Goal: Task Accomplishment & Management: Use online tool/utility

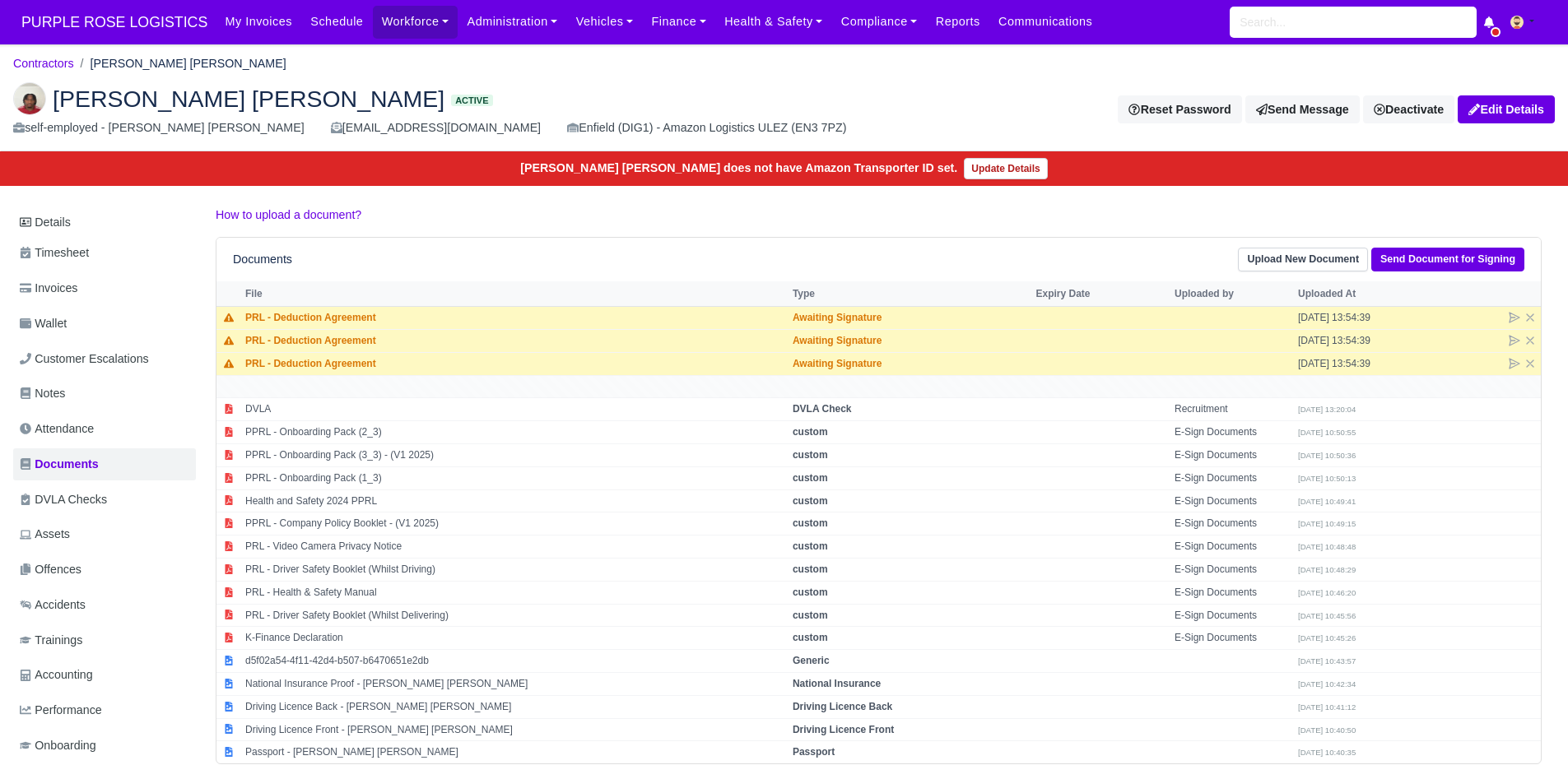
scroll to position [48, 0]
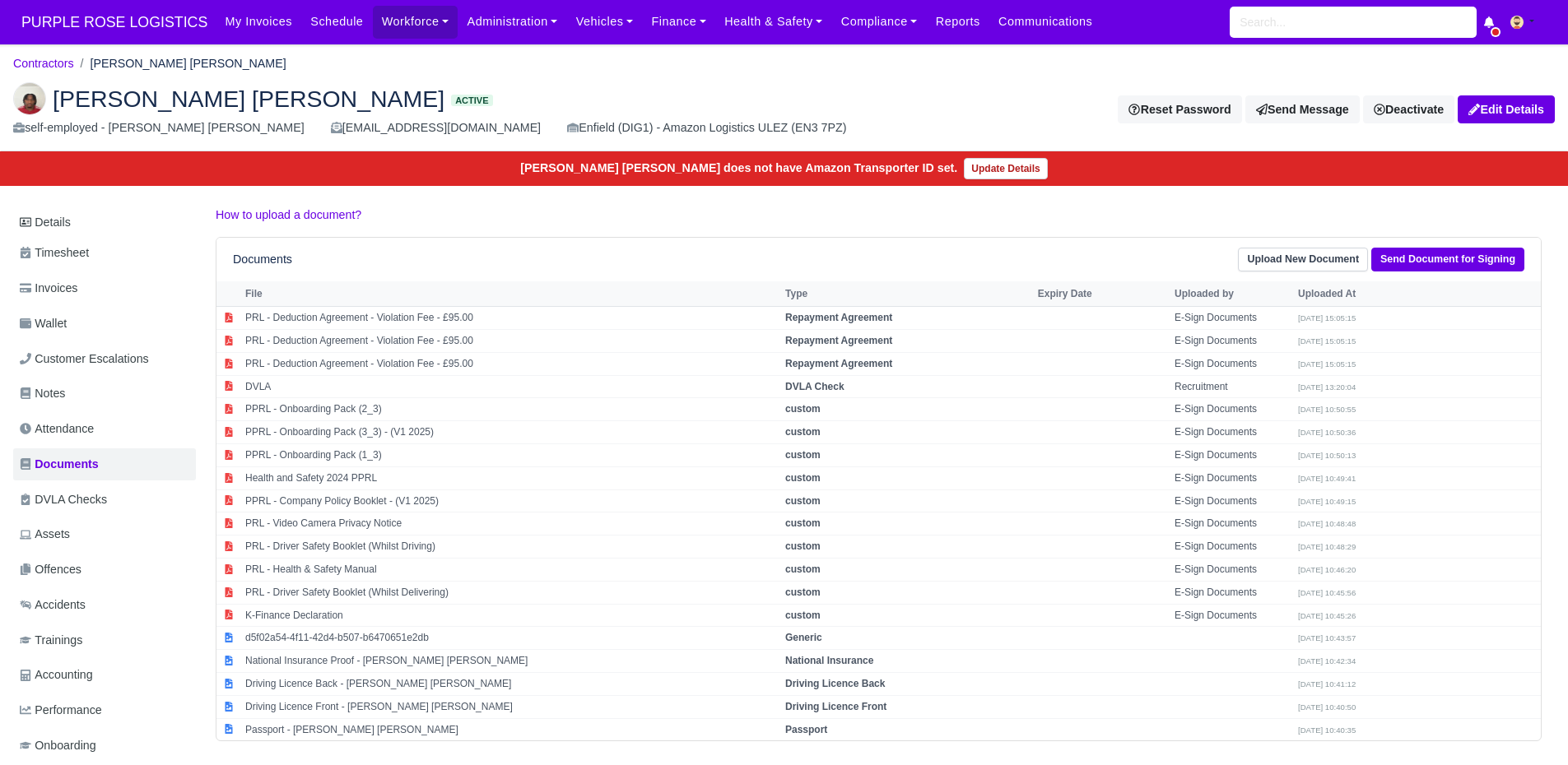
scroll to position [48, 0]
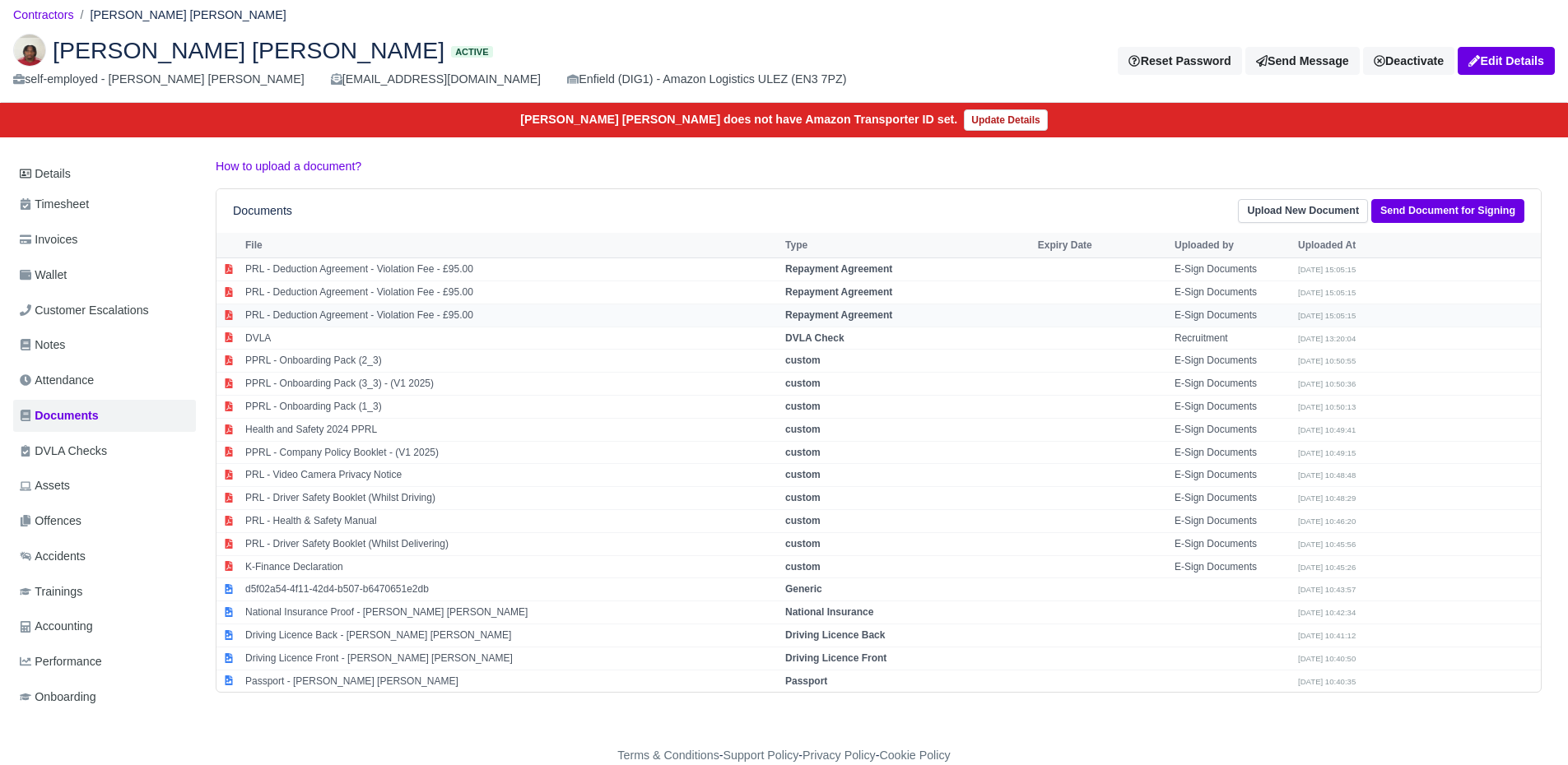
click at [561, 319] on td "PRL - Deduction Agreement - Violation Fee - £95.00" at bounding box center [511, 315] width 540 height 23
select select "repayment-agreement"
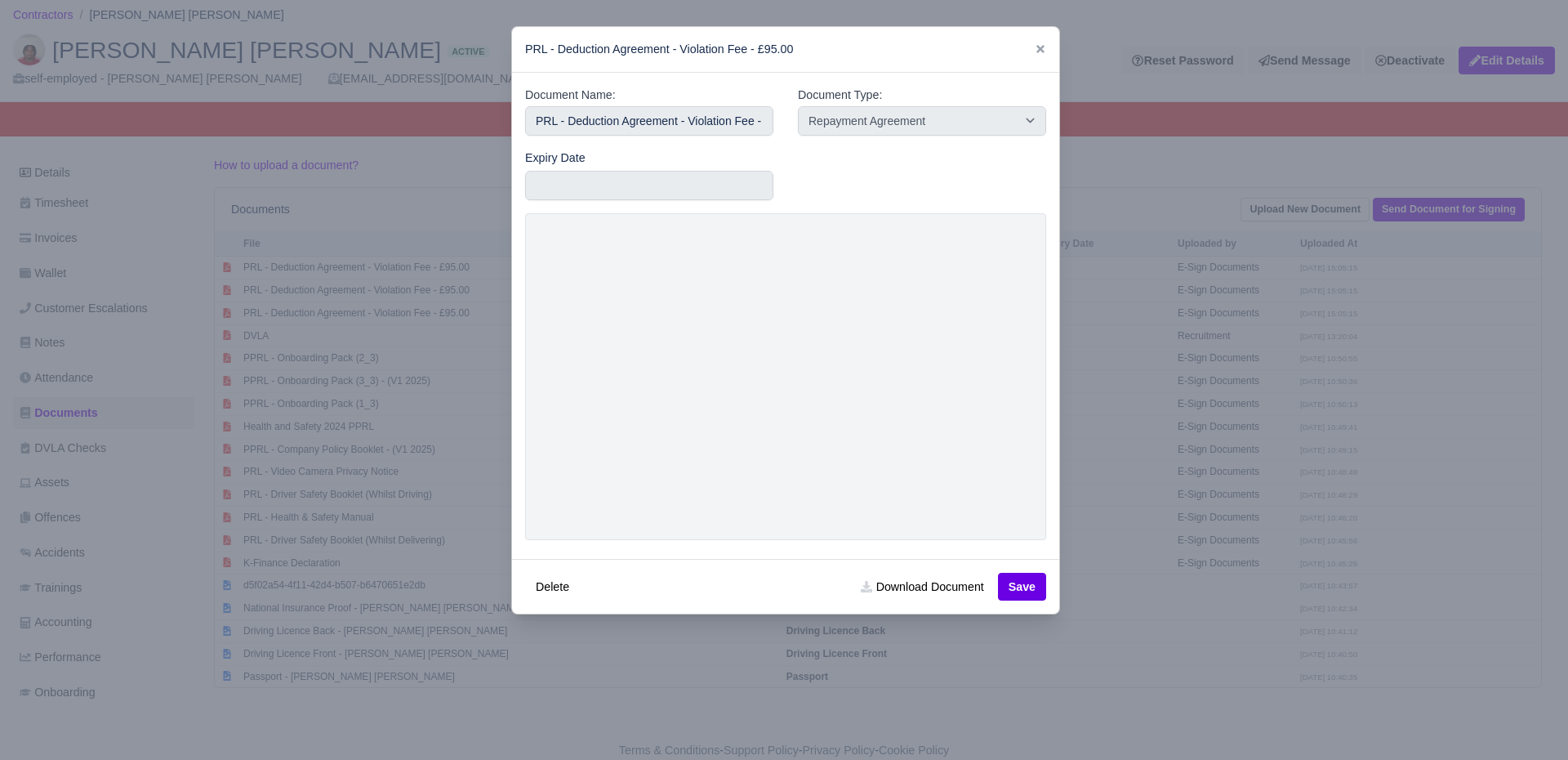
click at [1091, 411] on div at bounding box center [784, 380] width 1568 height 760
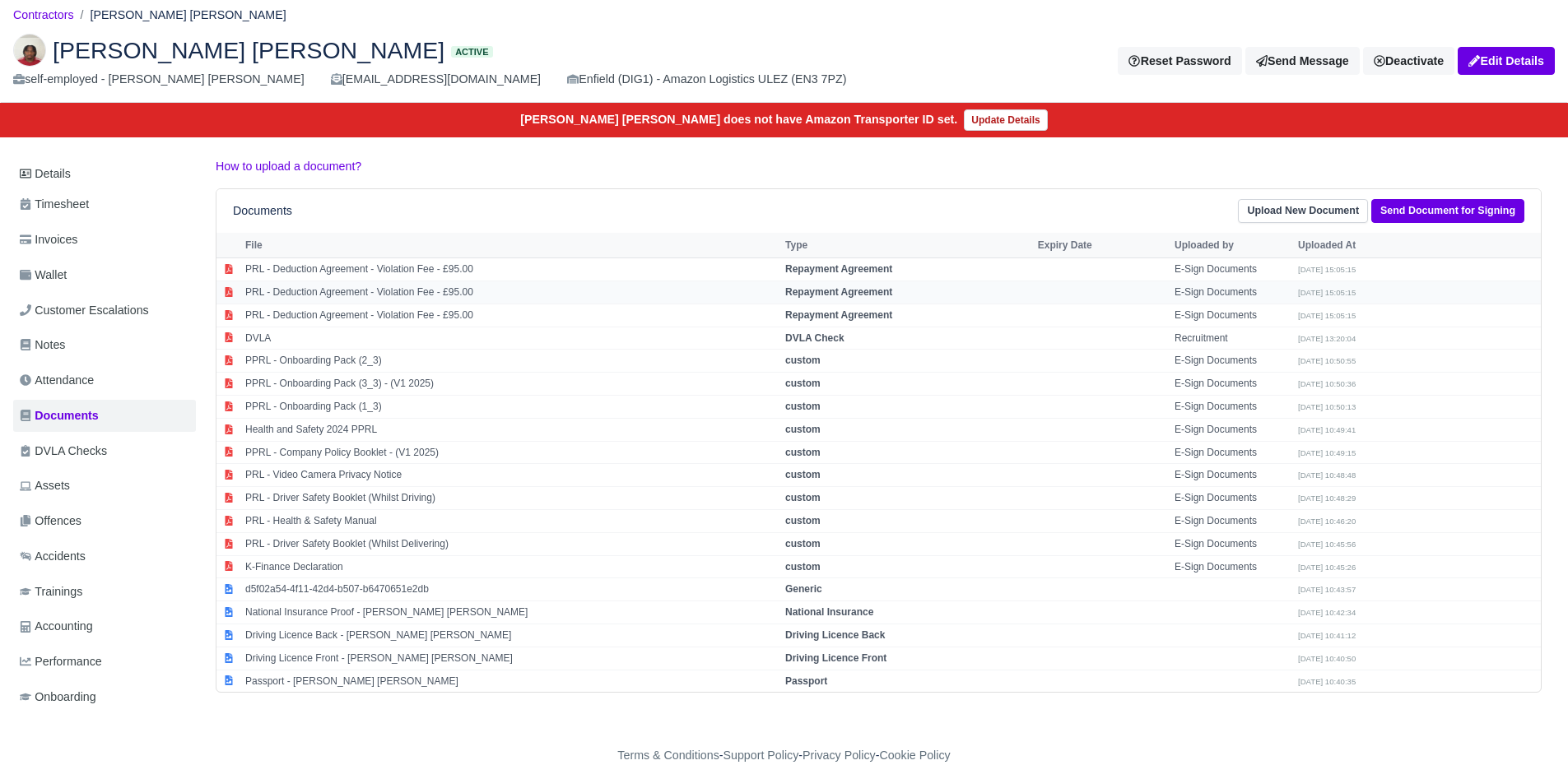
click at [722, 283] on td "PRL - Deduction Agreement - Violation Fee - £95.00" at bounding box center [511, 292] width 540 height 23
select select "repayment-agreement"
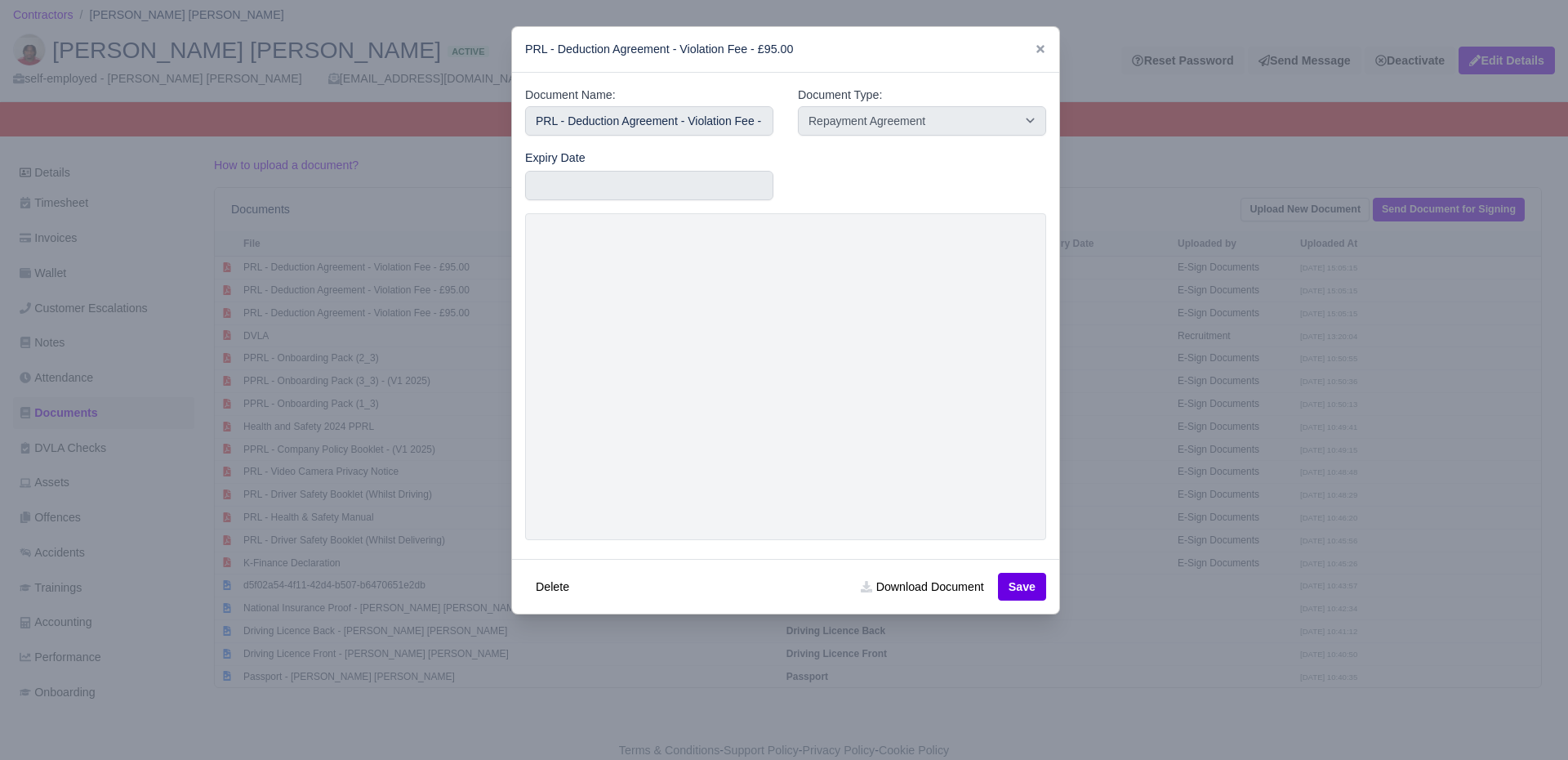
click at [1091, 407] on div at bounding box center [784, 380] width 1568 height 760
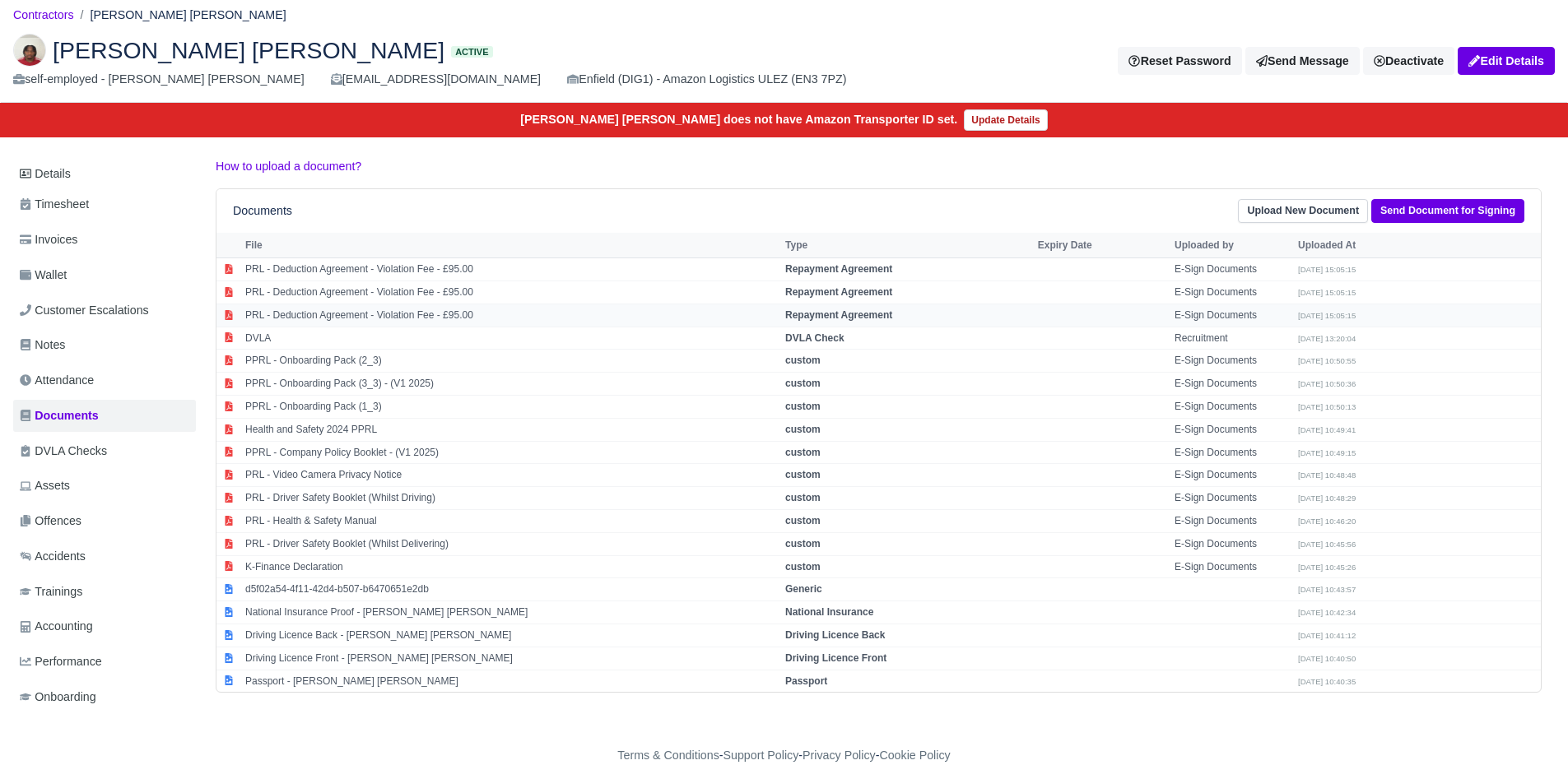
click at [583, 324] on td "PRL - Deduction Agreement - Violation Fee - £95.00" at bounding box center [511, 315] width 540 height 23
select select "repayment-agreement"
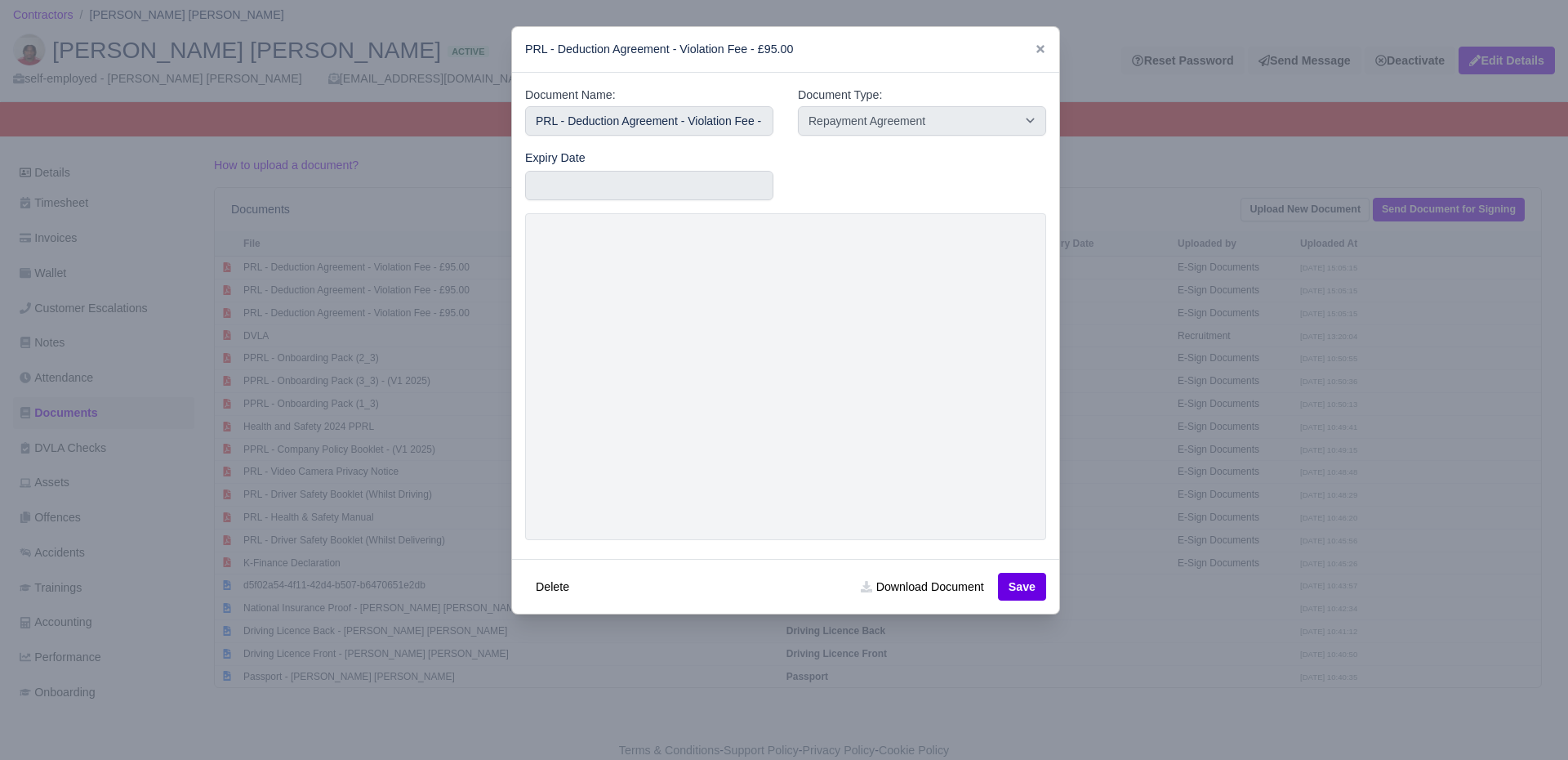
click at [1126, 419] on div at bounding box center [784, 380] width 1568 height 760
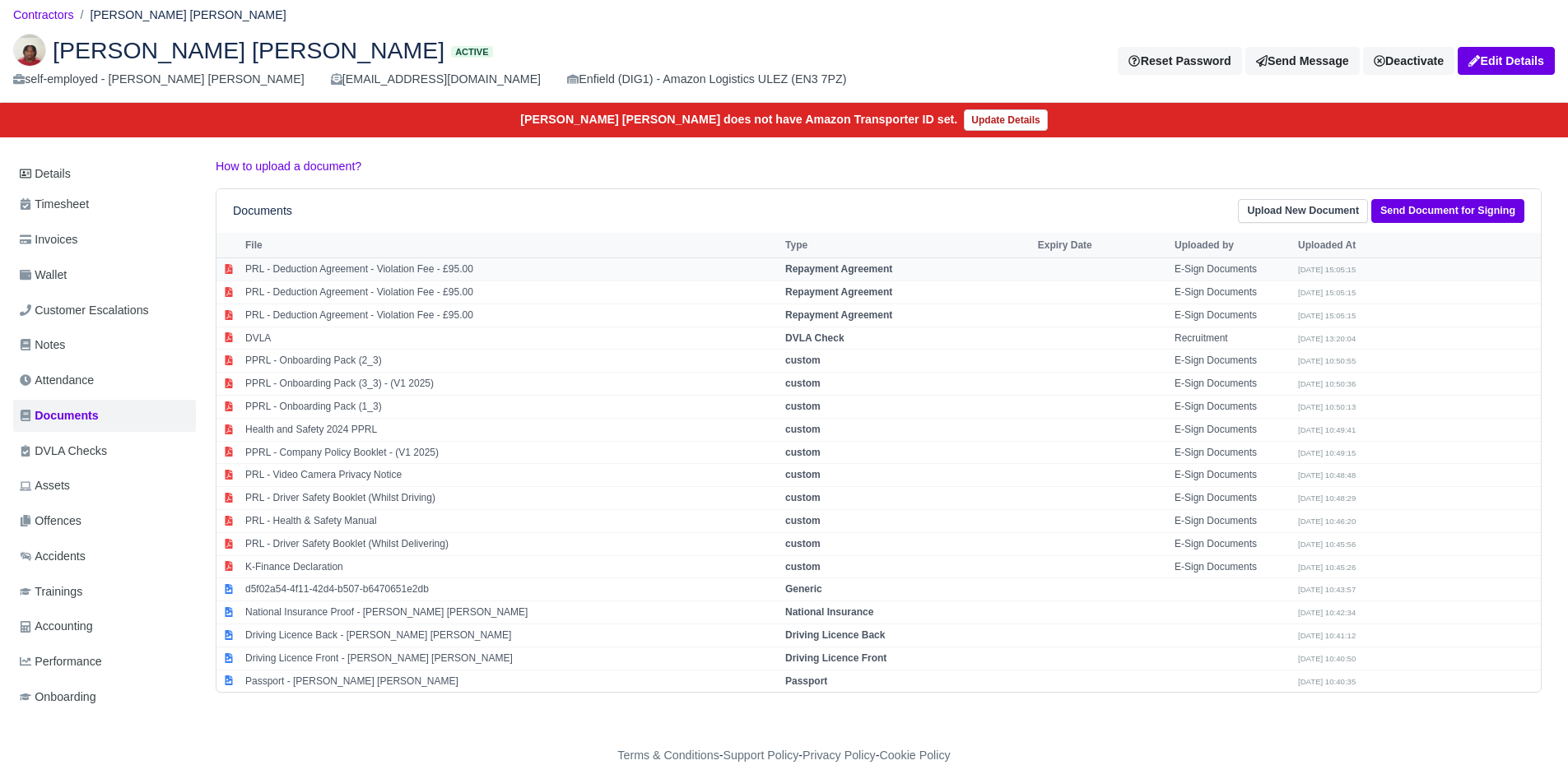
click at [523, 270] on td "PRL - Deduction Agreement - Violation Fee - £95.00" at bounding box center [511, 270] width 540 height 23
select select "repayment-agreement"
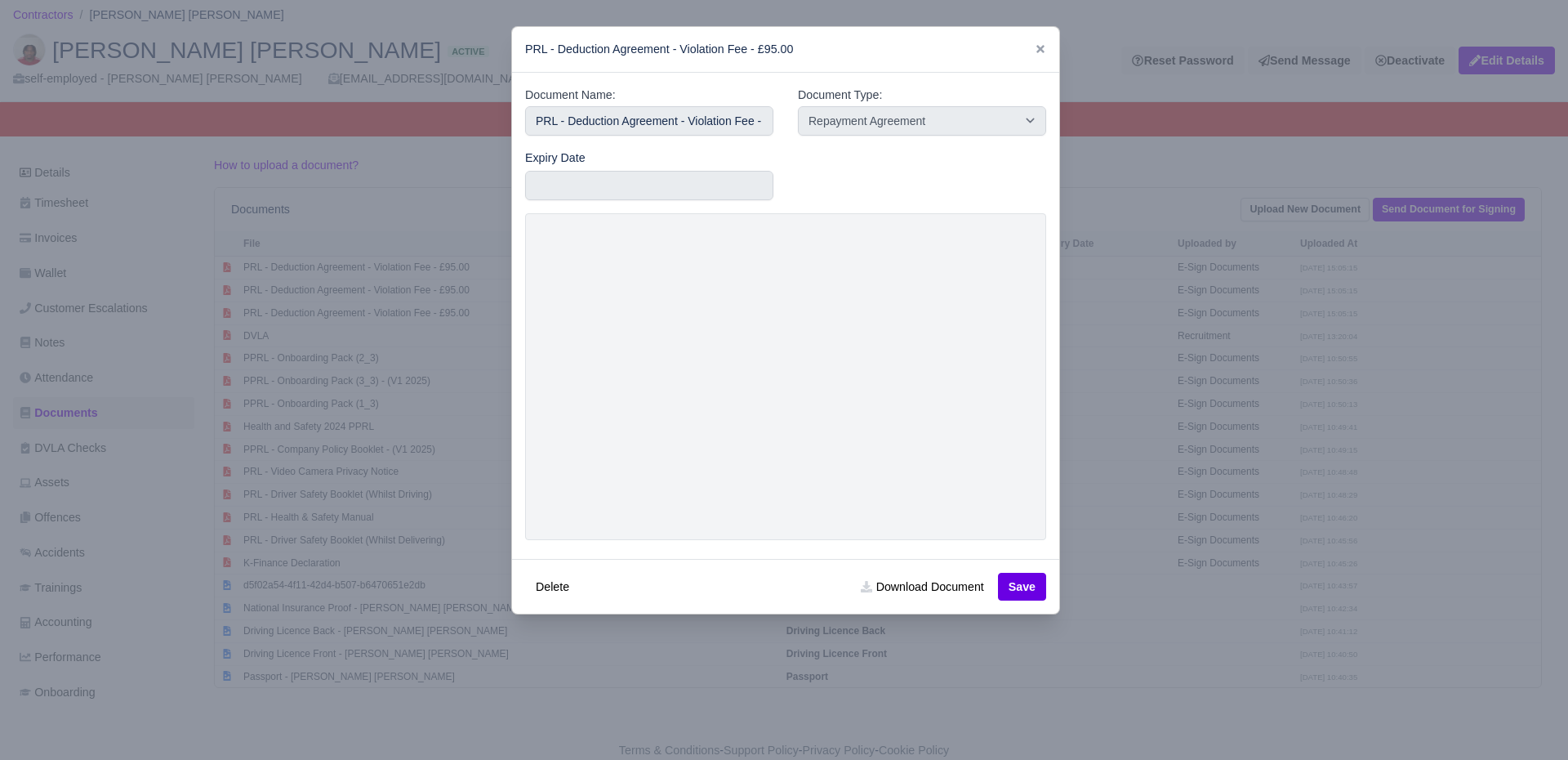
click at [1129, 494] on div at bounding box center [784, 380] width 1568 height 760
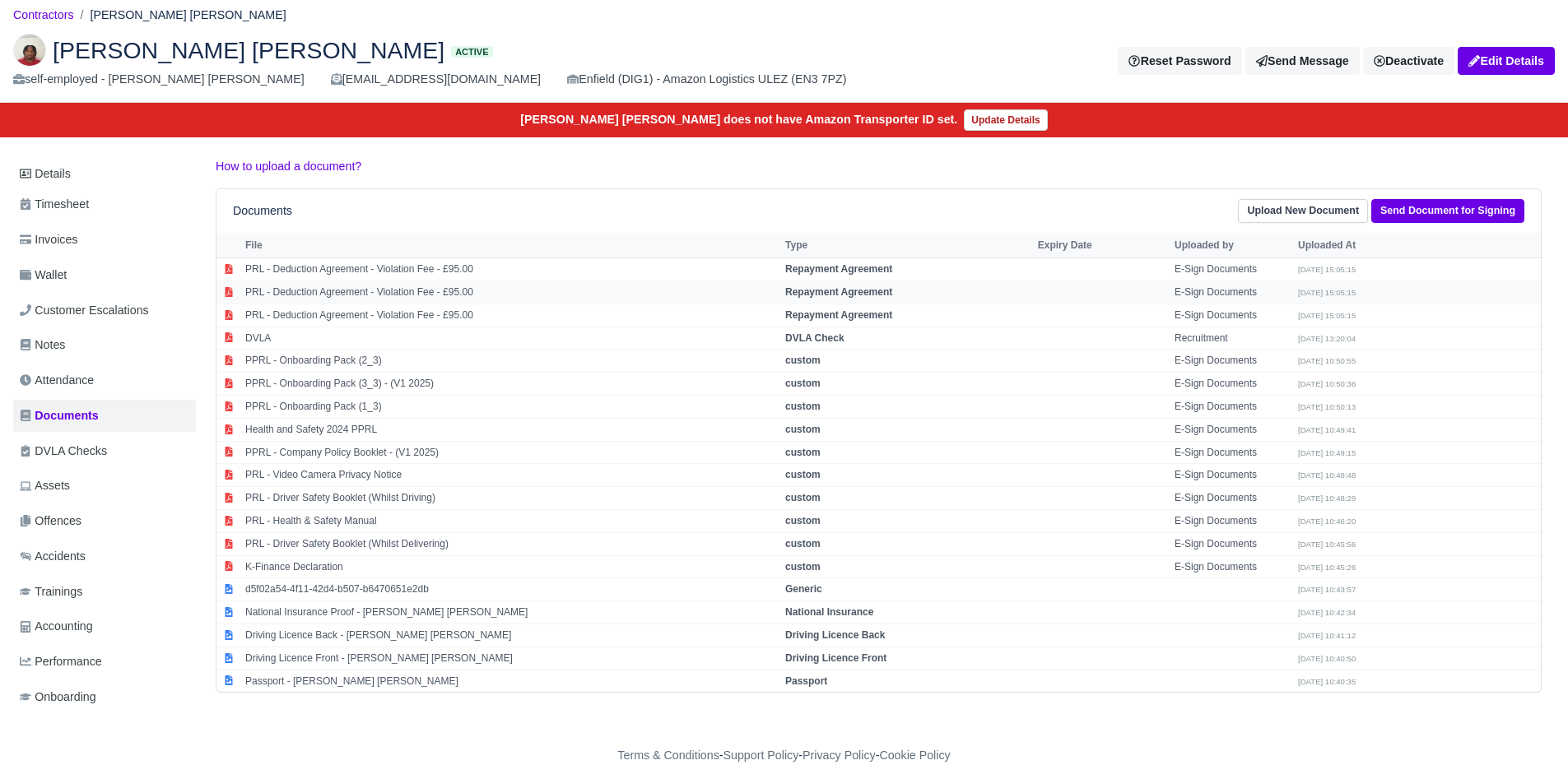
click at [551, 301] on td "PRL - Deduction Agreement - Violation Fee - £95.00" at bounding box center [511, 292] width 540 height 23
select select "repayment-agreement"
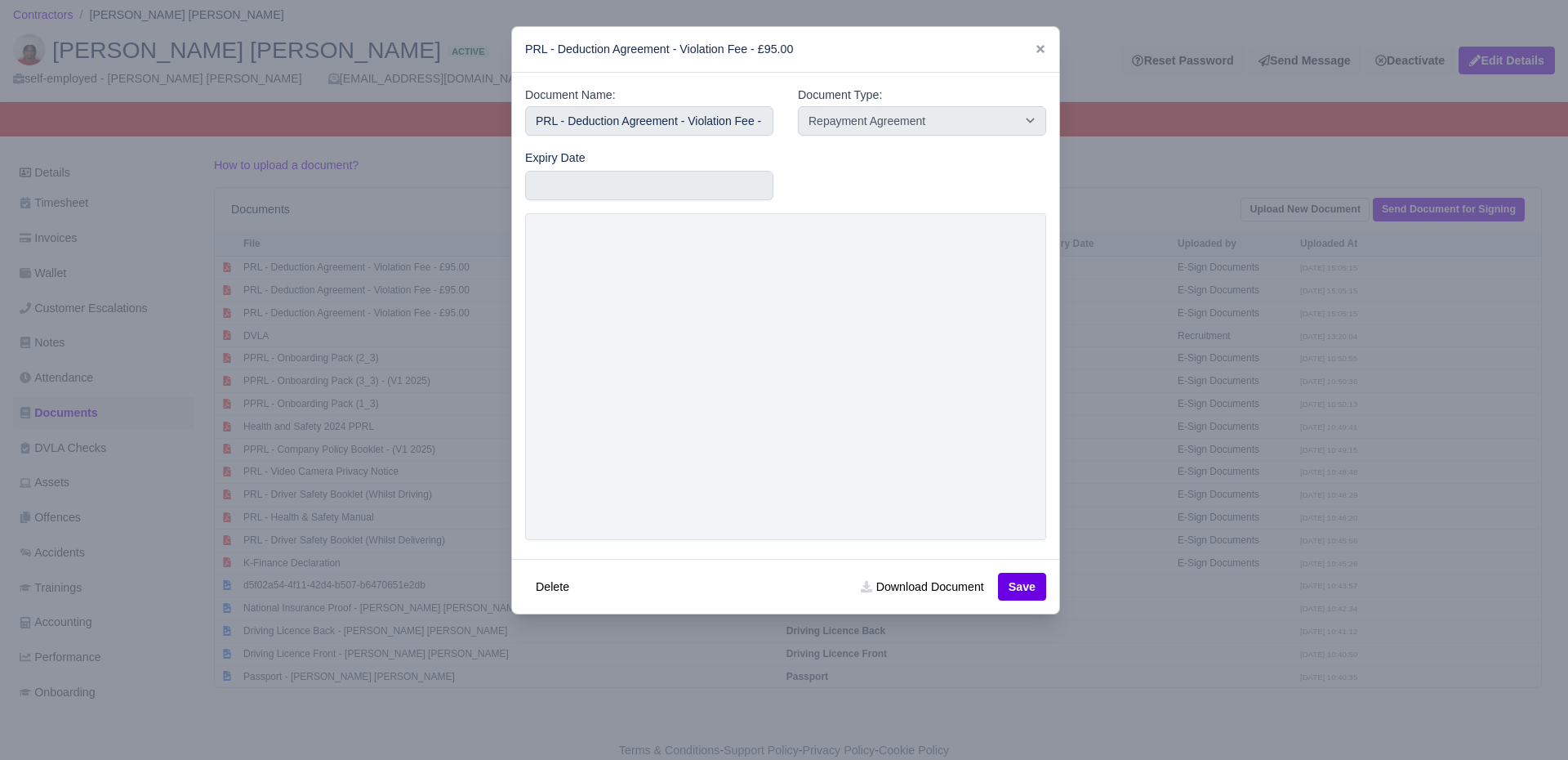
click at [1125, 431] on div at bounding box center [784, 380] width 1568 height 760
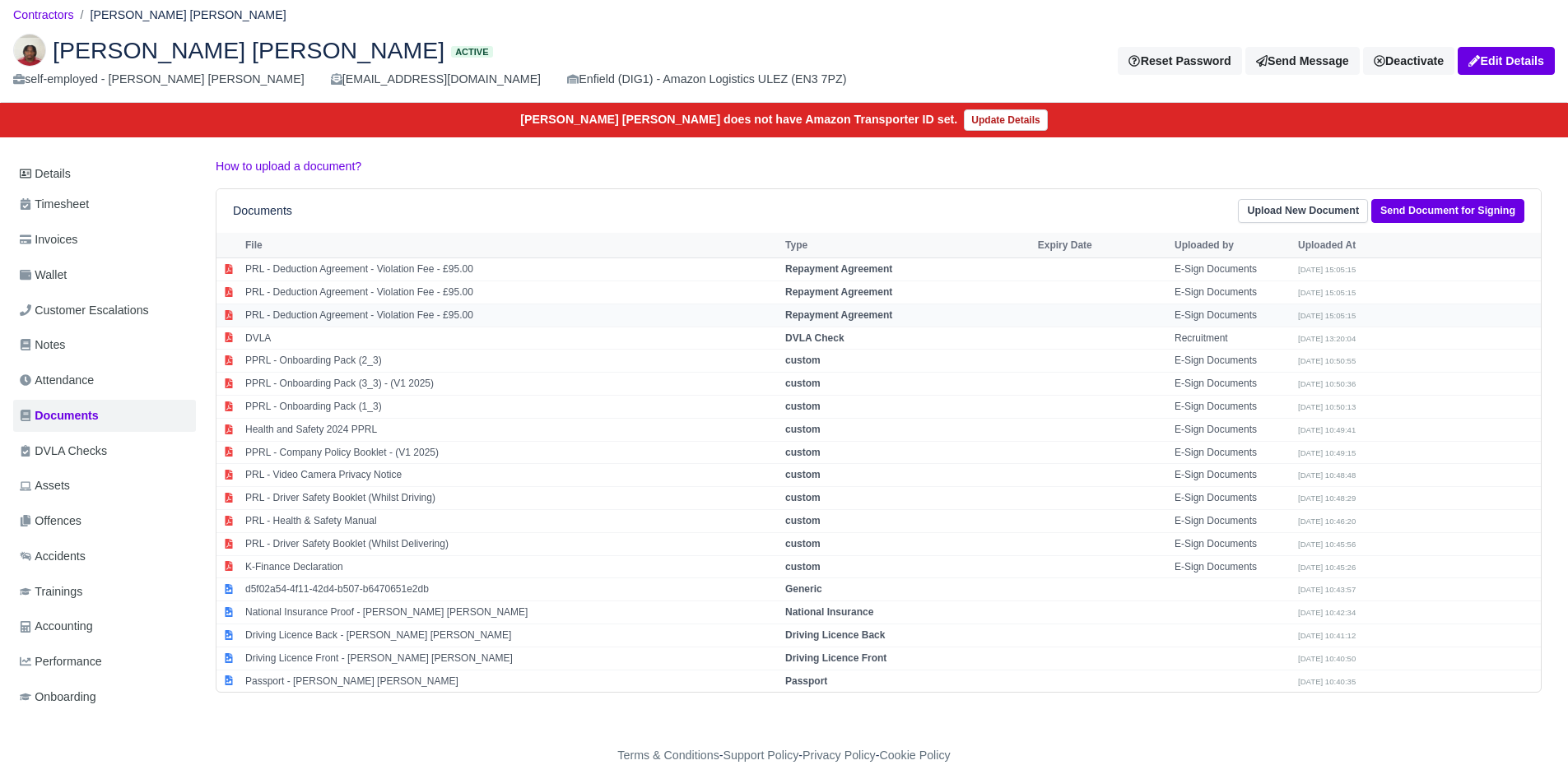
click at [522, 315] on td "PRL - Deduction Agreement - Violation Fee - £95.00" at bounding box center [511, 315] width 540 height 23
select select "repayment-agreement"
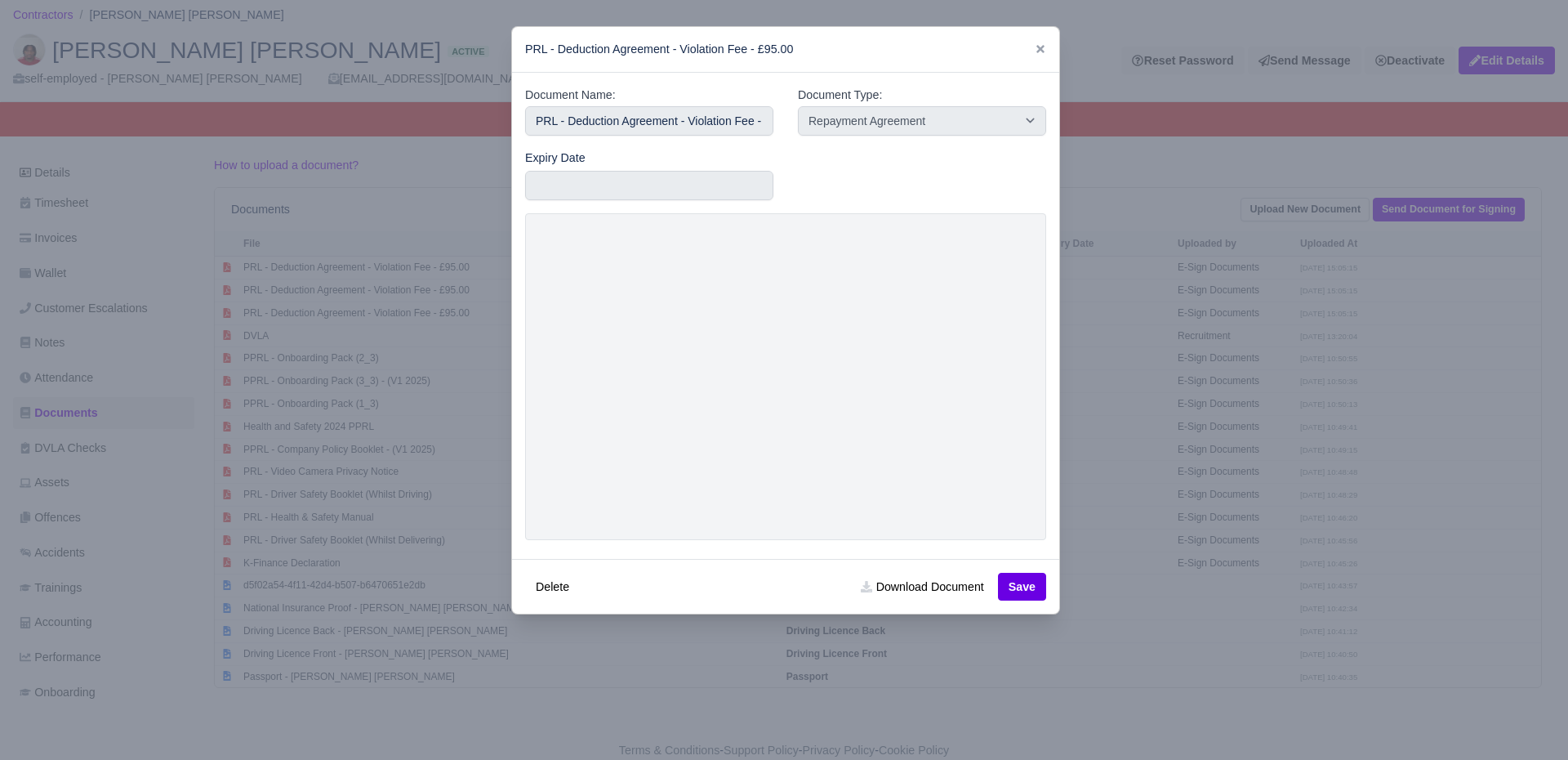
click at [1181, 386] on div at bounding box center [784, 380] width 1568 height 760
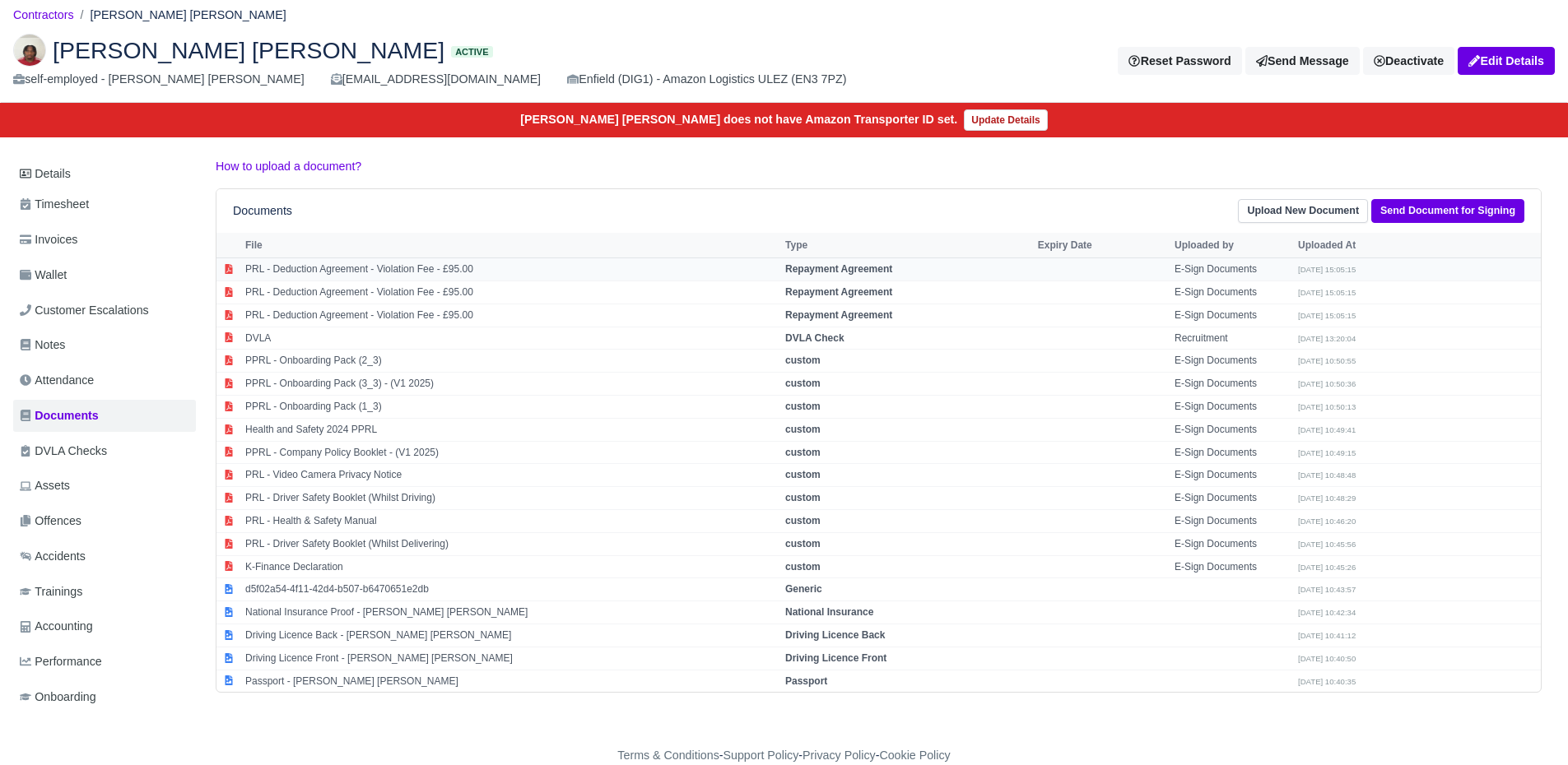
click at [475, 261] on td "PRL - Deduction Agreement - Violation Fee - £95.00" at bounding box center [511, 270] width 540 height 23
select select "repayment-agreement"
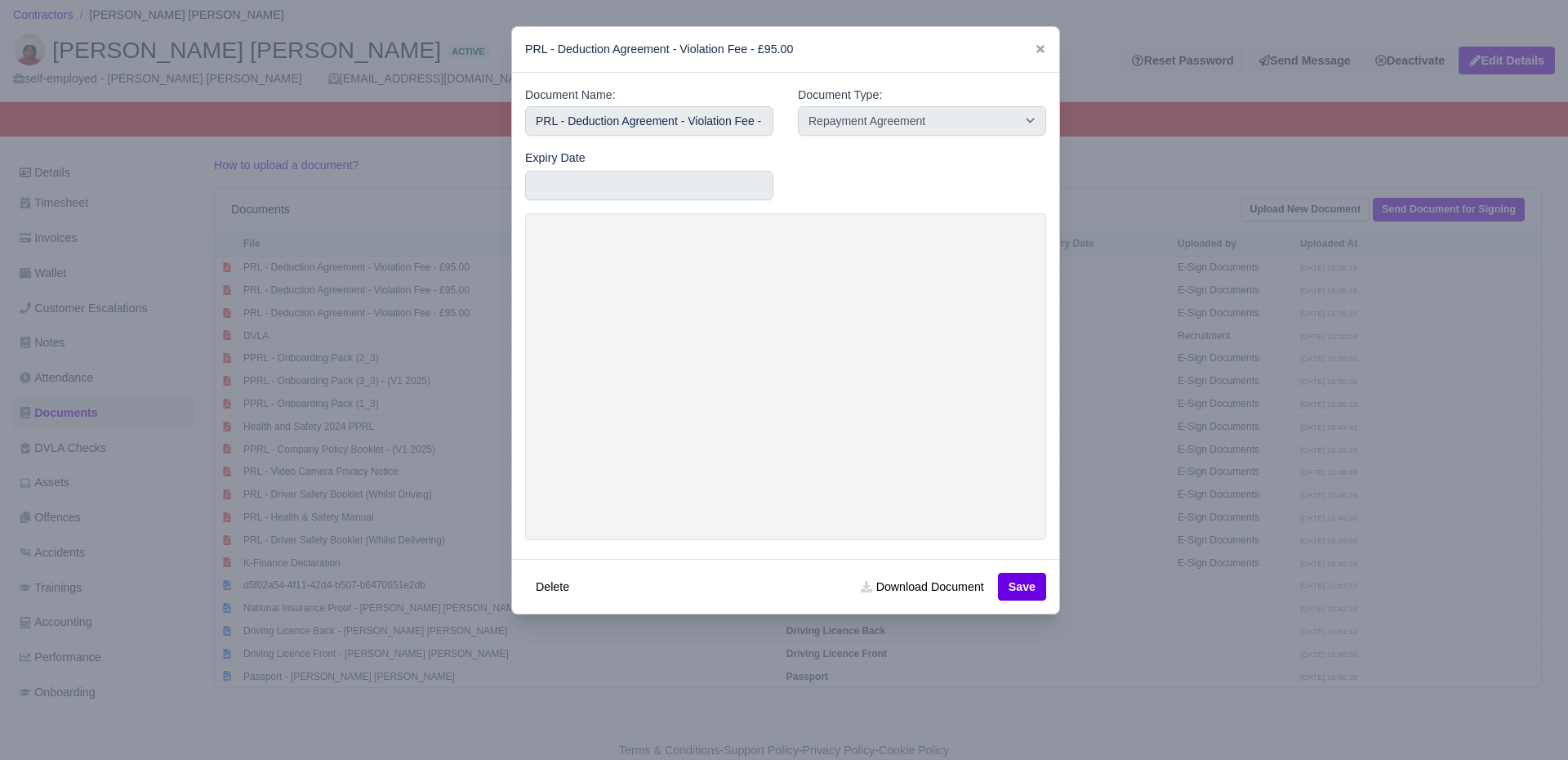
click at [446, 376] on div at bounding box center [784, 380] width 1568 height 760
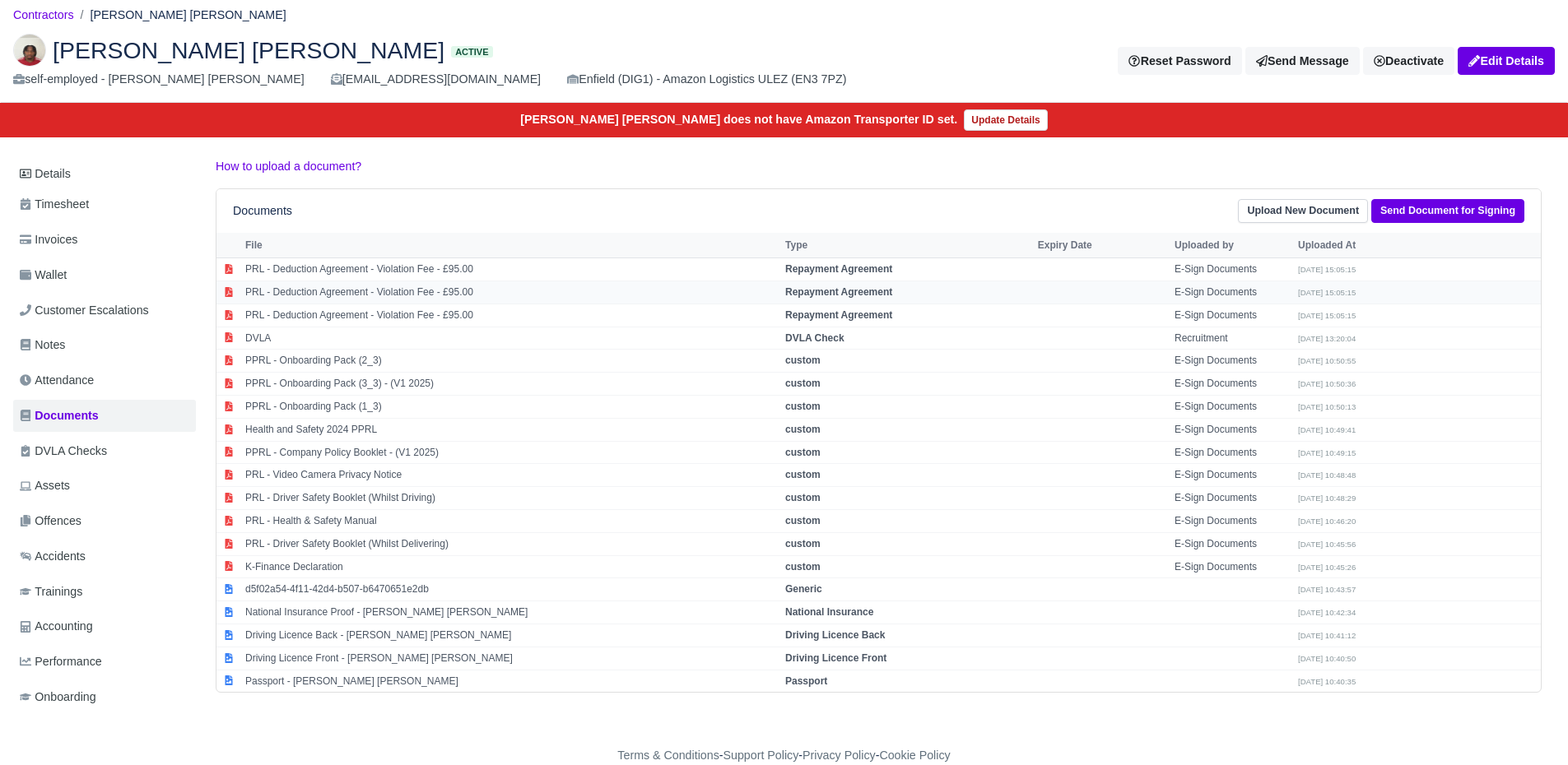
click at [449, 298] on td "PRL - Deduction Agreement - Violation Fee - £95.00" at bounding box center [511, 292] width 540 height 23
select select "repayment-agreement"
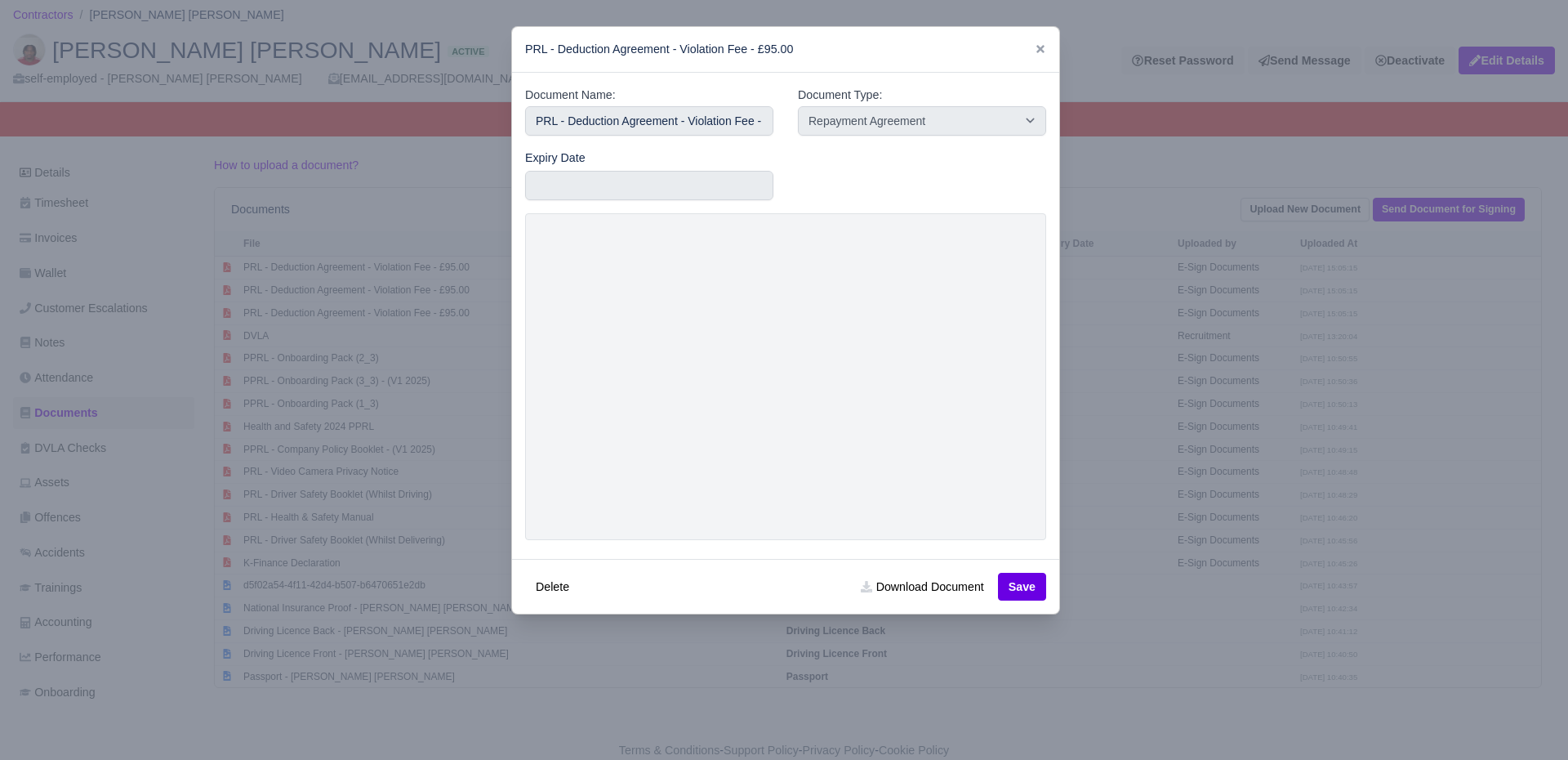
click at [455, 479] on div at bounding box center [784, 380] width 1568 height 760
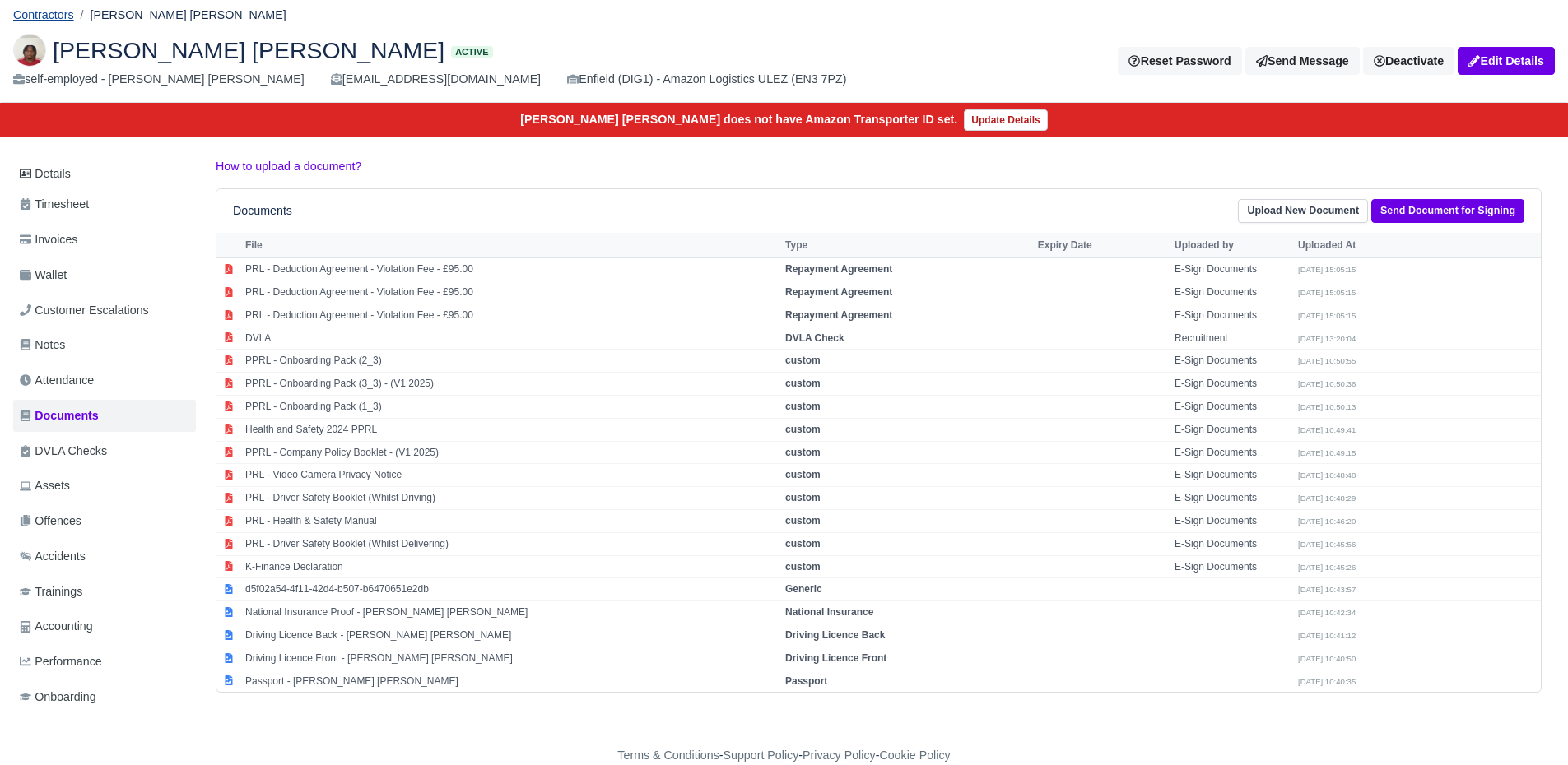
click at [58, 13] on link "Contractors" at bounding box center [44, 15] width 61 height 13
